Goal: Register for event/course

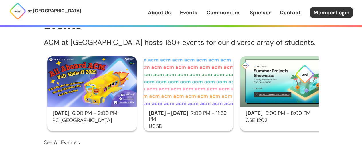
click at [101, 94] on img at bounding box center [91, 81] width 89 height 50
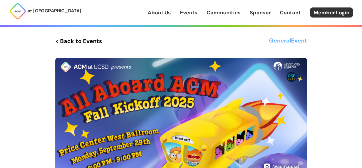
click at [94, 38] on link "< Back to Events" at bounding box center [78, 41] width 47 height 10
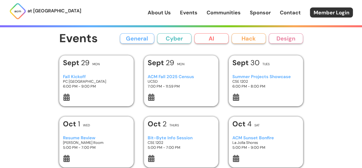
click at [196, 14] on link "Events" at bounding box center [188, 12] width 17 height 7
click at [160, 12] on link "About Us" at bounding box center [159, 12] width 23 height 7
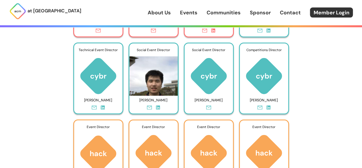
scroll to position [2405, 0]
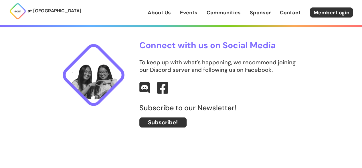
click at [197, 15] on link "Events" at bounding box center [188, 12] width 17 height 7
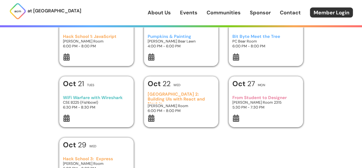
scroll to position [225, 0]
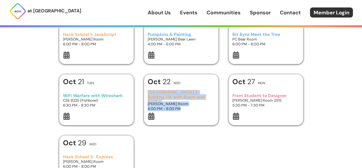
click at [225, 70] on div "Add Event to Calendar Google Calendar Apple Calendar Cancel [DATE] Mon Fall Kic…" at bounding box center [181, 8] width 244 height 356
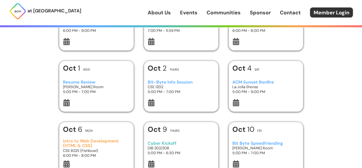
scroll to position [0, 0]
